Goal: Task Accomplishment & Management: Manage account settings

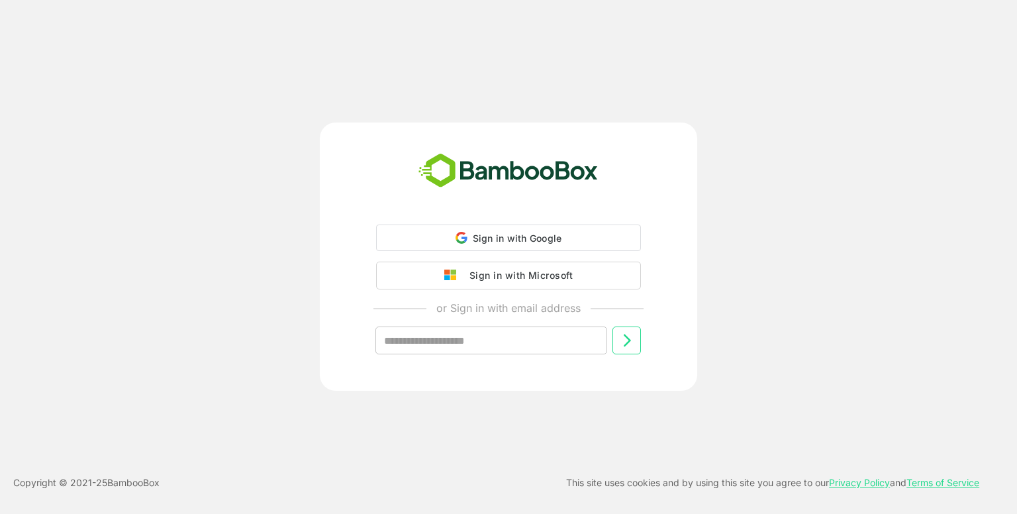
click at [538, 248] on div "Sign in with Google Sign in with Google. Opens in new tab" at bounding box center [509, 237] width 248 height 25
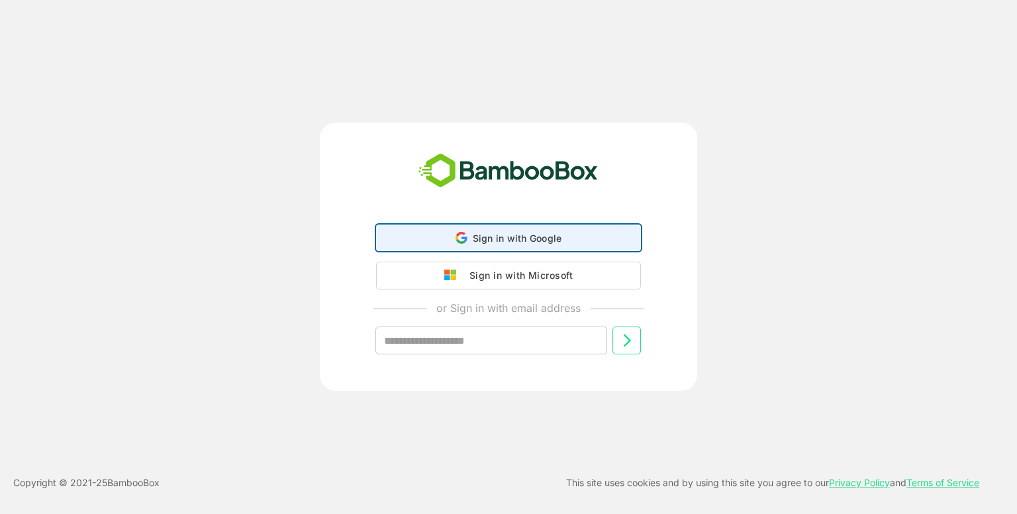
click at [538, 248] on div "Sign in with Google Sign in with Google. Opens in new tab" at bounding box center [509, 237] width 248 height 25
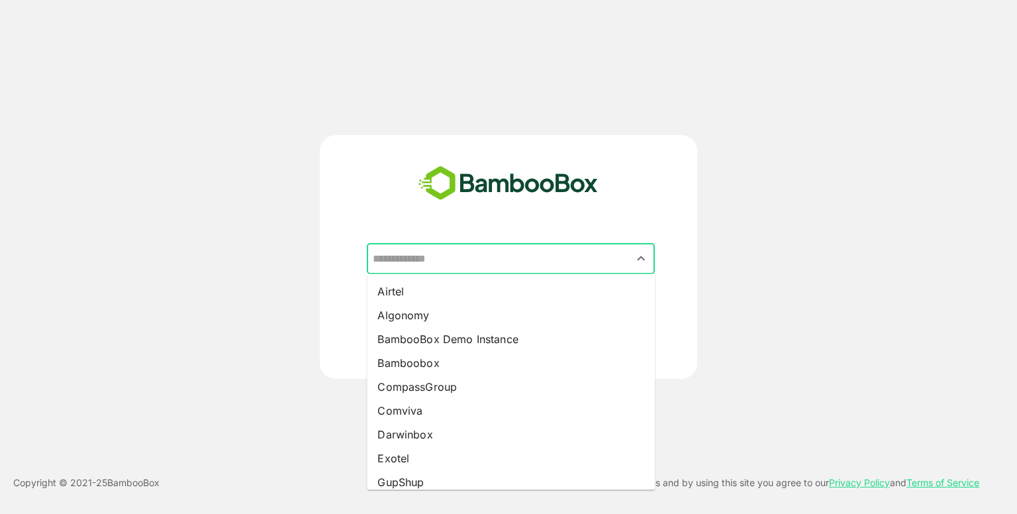
click at [522, 257] on input "text" at bounding box center [510, 258] width 283 height 25
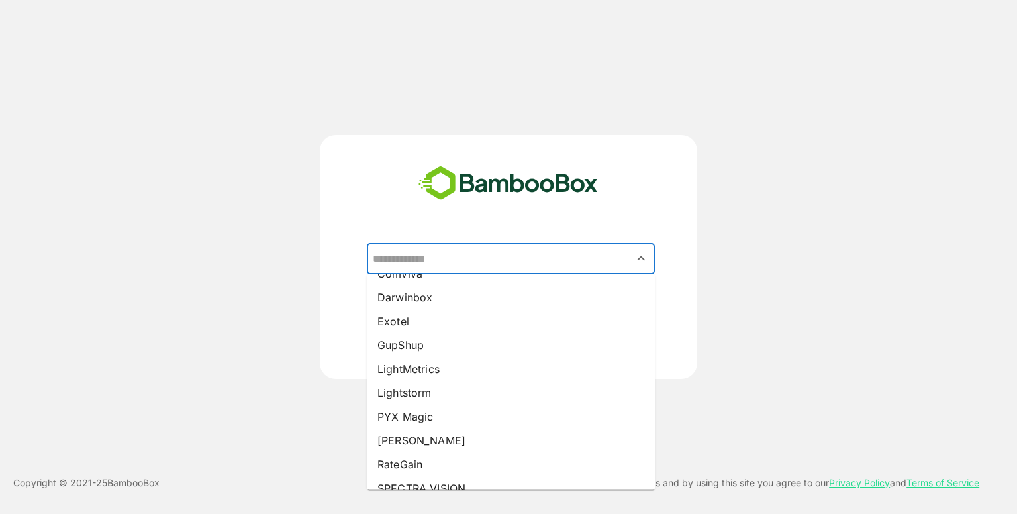
scroll to position [138, 0]
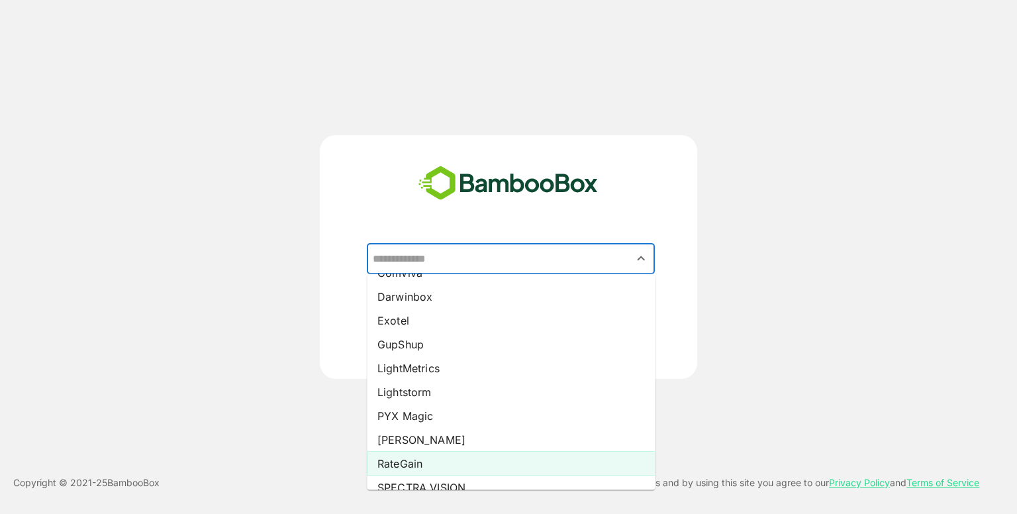
click at [420, 469] on li "RateGain" at bounding box center [511, 464] width 288 height 24
type input "********"
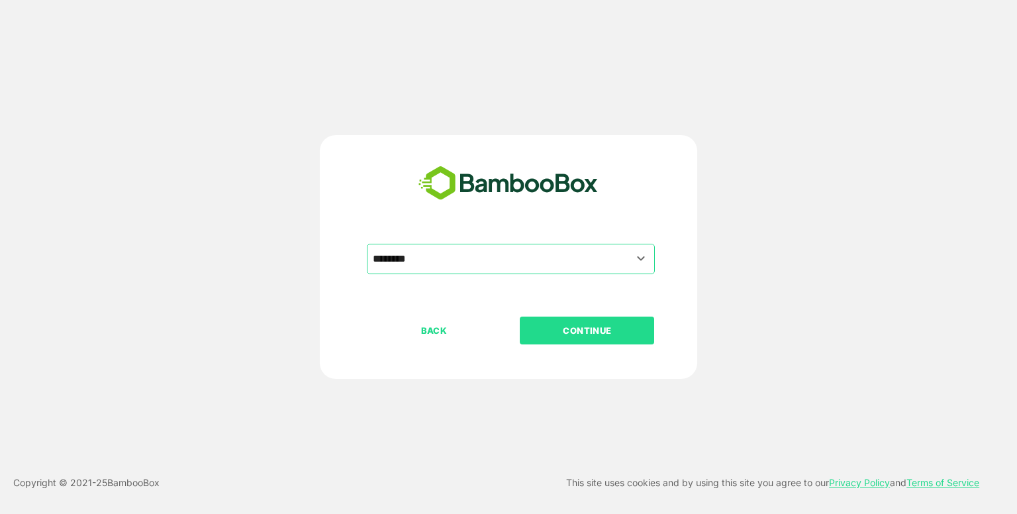
click at [584, 352] on div "BACK CONTINUE" at bounding box center [520, 372] width 307 height 113
click at [574, 327] on p "CONTINUE" at bounding box center [587, 330] width 132 height 15
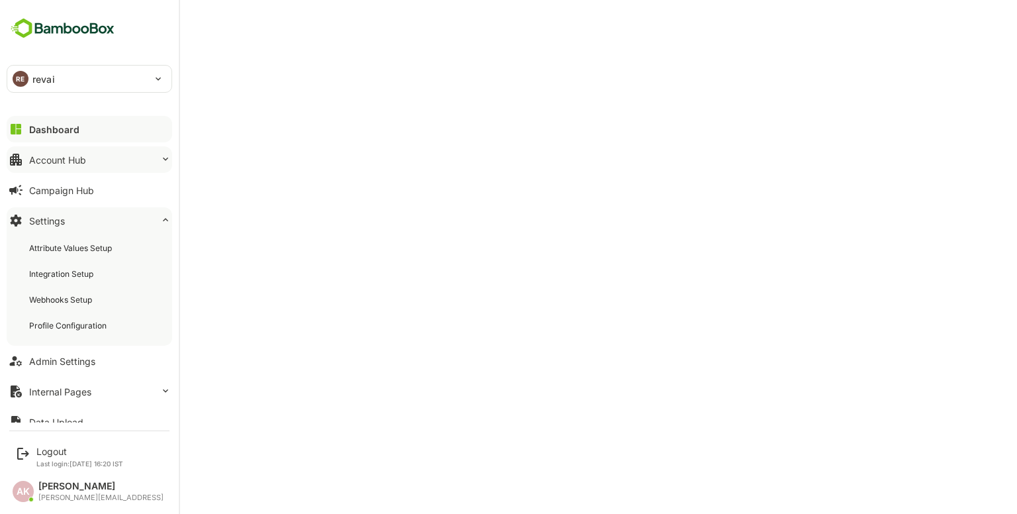
click at [97, 164] on button "Account Hub" at bounding box center [90, 159] width 166 height 26
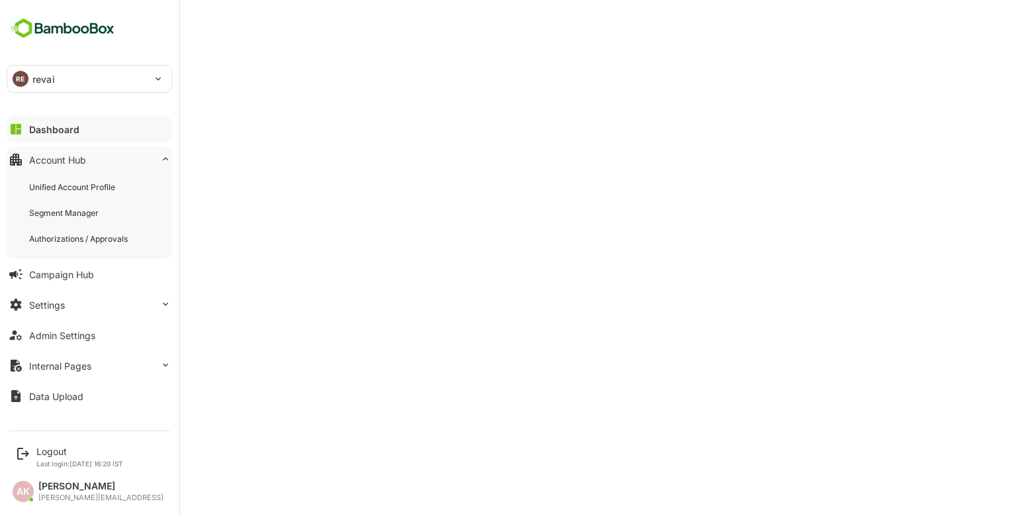
click at [97, 164] on button "Account Hub" at bounding box center [90, 159] width 166 height 26
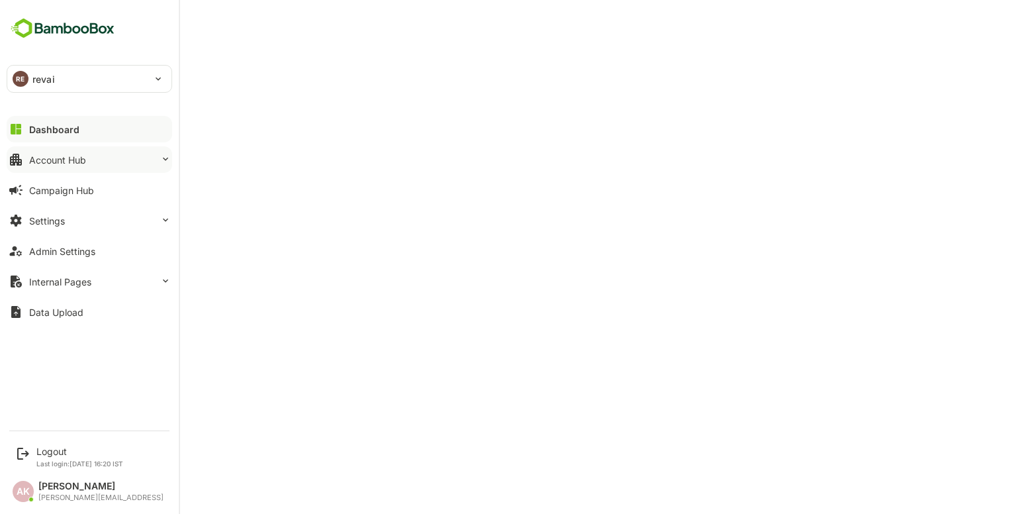
click at [97, 164] on button "Account Hub" at bounding box center [90, 159] width 166 height 26
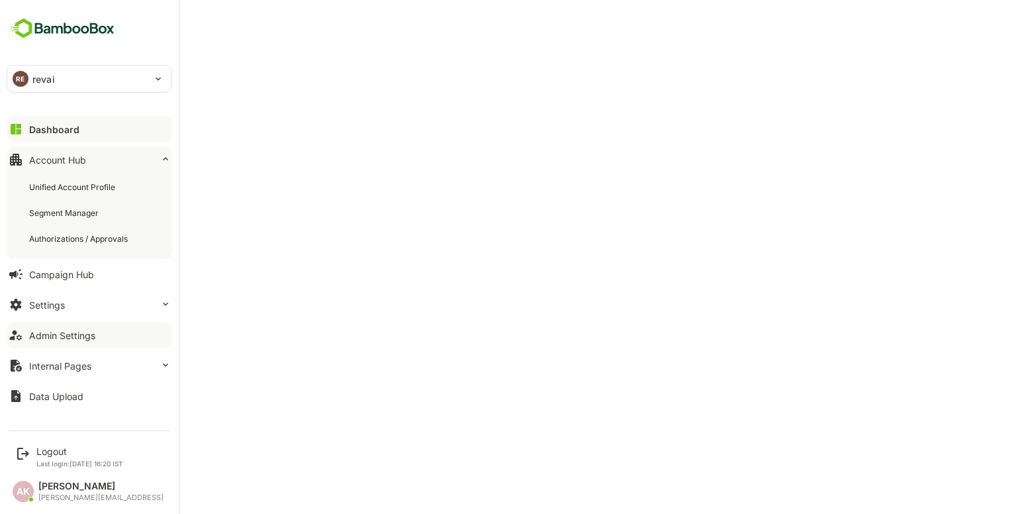
click at [70, 343] on button "Admin Settings" at bounding box center [90, 335] width 166 height 26
